Goal: Task Accomplishment & Management: Complete application form

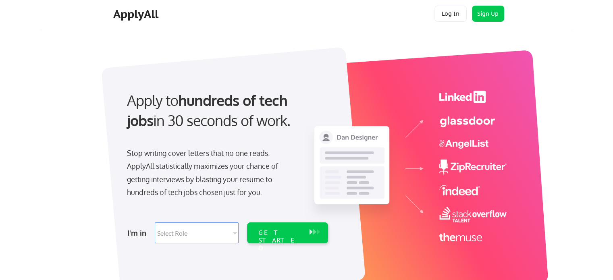
scroll to position [10, 0]
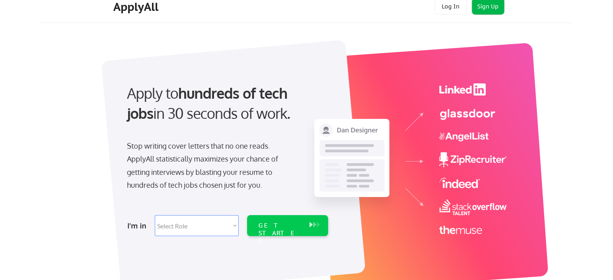
click at [492, 2] on button "Sign Up" at bounding box center [488, 6] width 32 height 16
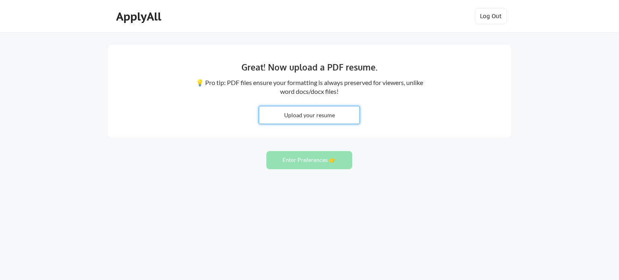
click at [325, 118] on input "file" at bounding box center [309, 114] width 100 height 17
type input "C:\fakepath\Scott Moshier Resume.pdf"
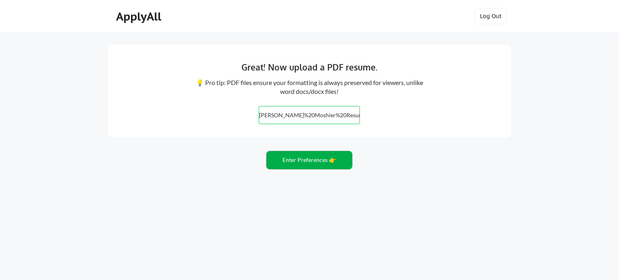
click at [321, 159] on button "Enter Preferences 👉" at bounding box center [309, 160] width 86 height 18
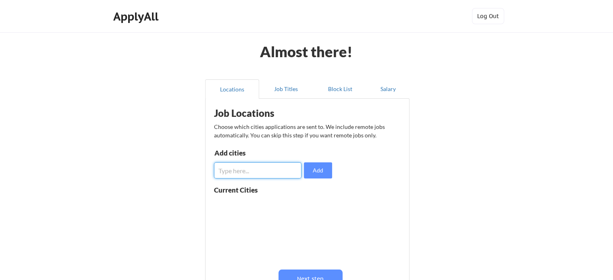
click at [275, 170] on input "input" at bounding box center [257, 170] width 87 height 16
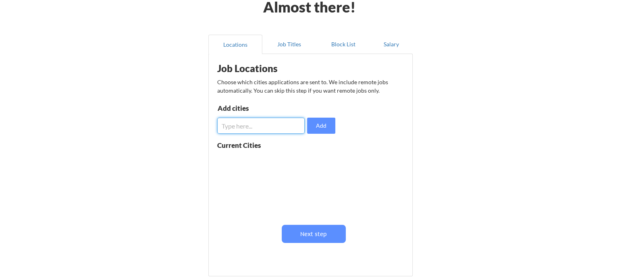
scroll to position [43, 0]
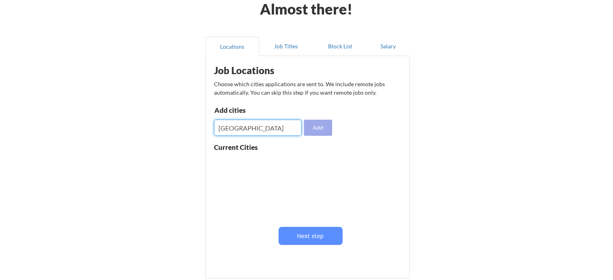
type input "Indianapolis"
click at [313, 128] on button "Add" at bounding box center [318, 128] width 28 height 16
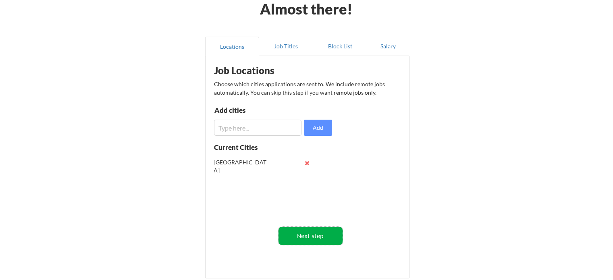
click at [319, 233] on button "Next step" at bounding box center [310, 236] width 64 height 18
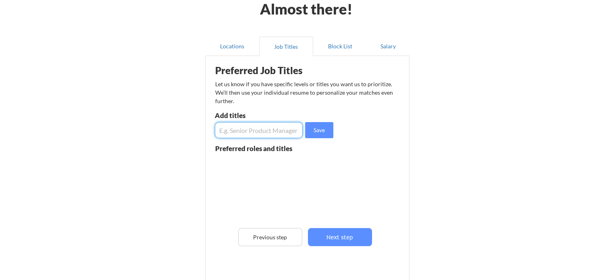
click at [270, 128] on input "input" at bounding box center [259, 130] width 88 height 16
type input "Data Governance"
click at [313, 128] on button "Save" at bounding box center [319, 130] width 28 height 16
click at [275, 129] on input "input" at bounding box center [259, 130] width 88 height 16
type input "Data Management"
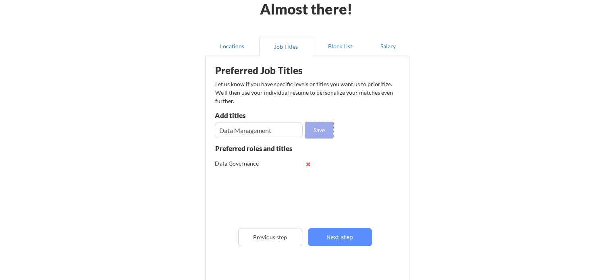
click at [315, 129] on button "Save" at bounding box center [319, 130] width 28 height 16
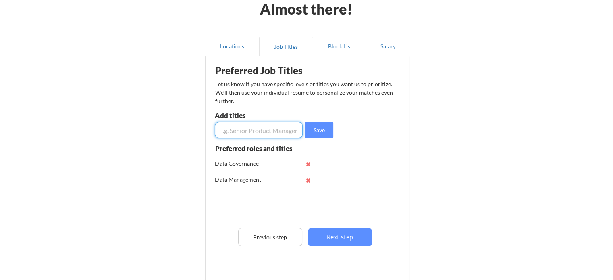
click at [260, 122] on input "input" at bounding box center [259, 130] width 88 height 16
type input "Project Manager"
click at [319, 131] on button "Save" at bounding box center [319, 130] width 28 height 16
click at [280, 130] on input "input" at bounding box center [259, 130] width 88 height 16
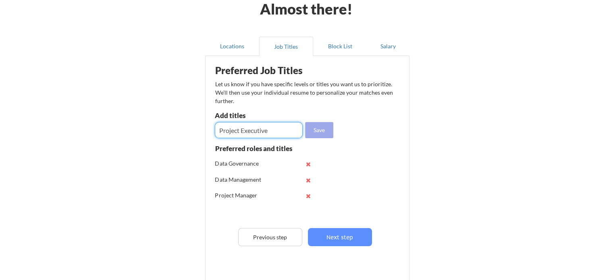
type input "Project Executive"
click at [325, 128] on button "Save" at bounding box center [319, 130] width 28 height 16
click at [271, 122] on input "input" at bounding box center [259, 130] width 88 height 16
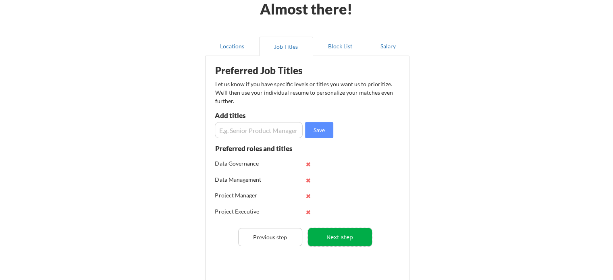
click at [350, 236] on button "Next step" at bounding box center [340, 237] width 64 height 18
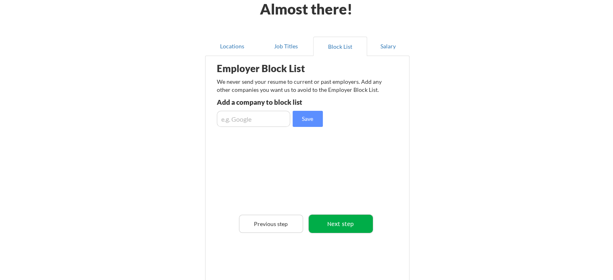
click at [332, 227] on button "Next step" at bounding box center [340, 224] width 64 height 18
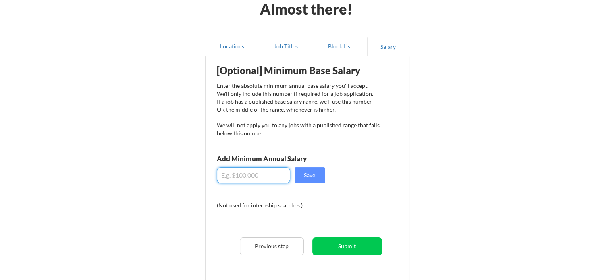
click at [274, 173] on input "input" at bounding box center [253, 175] width 73 height 16
type input "$110,000"
click at [307, 175] on button "Save" at bounding box center [309, 175] width 30 height 16
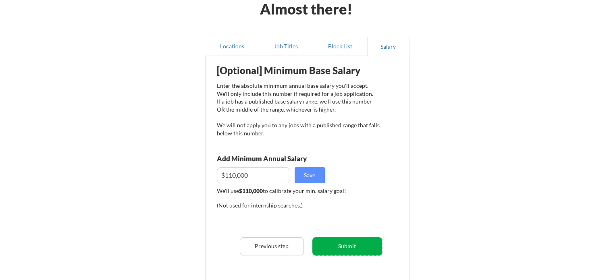
click at [345, 243] on button "Submit" at bounding box center [347, 246] width 70 height 18
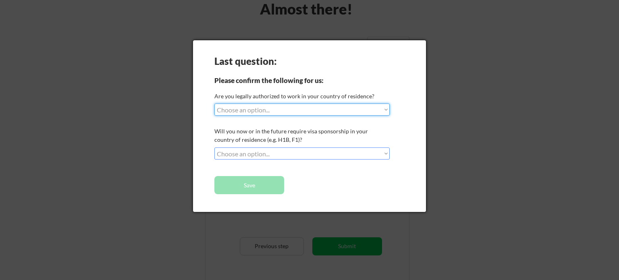
click at [282, 109] on select "Choose an option... Yes, I am a US Citizen Yes, I am a Canadian Citizen Yes, I …" at bounding box center [301, 109] width 175 height 12
select select ""yes__i_am_a_us_citizen""
click at [214, 103] on select "Choose an option... Yes, I am a US Citizen Yes, I am a Canadian Citizen Yes, I …" at bounding box center [301, 109] width 175 height 12
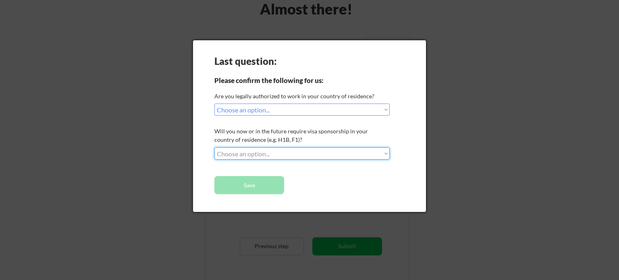
click at [284, 151] on select "Choose an option... No, I will not need sponsorship Yes, I will need sponsorship" at bounding box center [301, 153] width 175 height 12
select select ""no__i_will_not_need_sponsorship""
click at [214, 147] on select "Choose an option... No, I will not need sponsorship Yes, I will need sponsorship" at bounding box center [301, 153] width 175 height 12
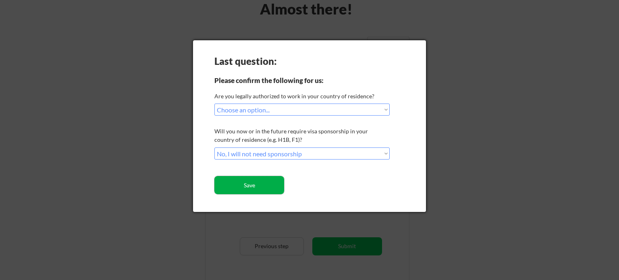
click at [266, 185] on button "Save" at bounding box center [249, 185] width 70 height 18
